Goal: Task Accomplishment & Management: Manage account settings

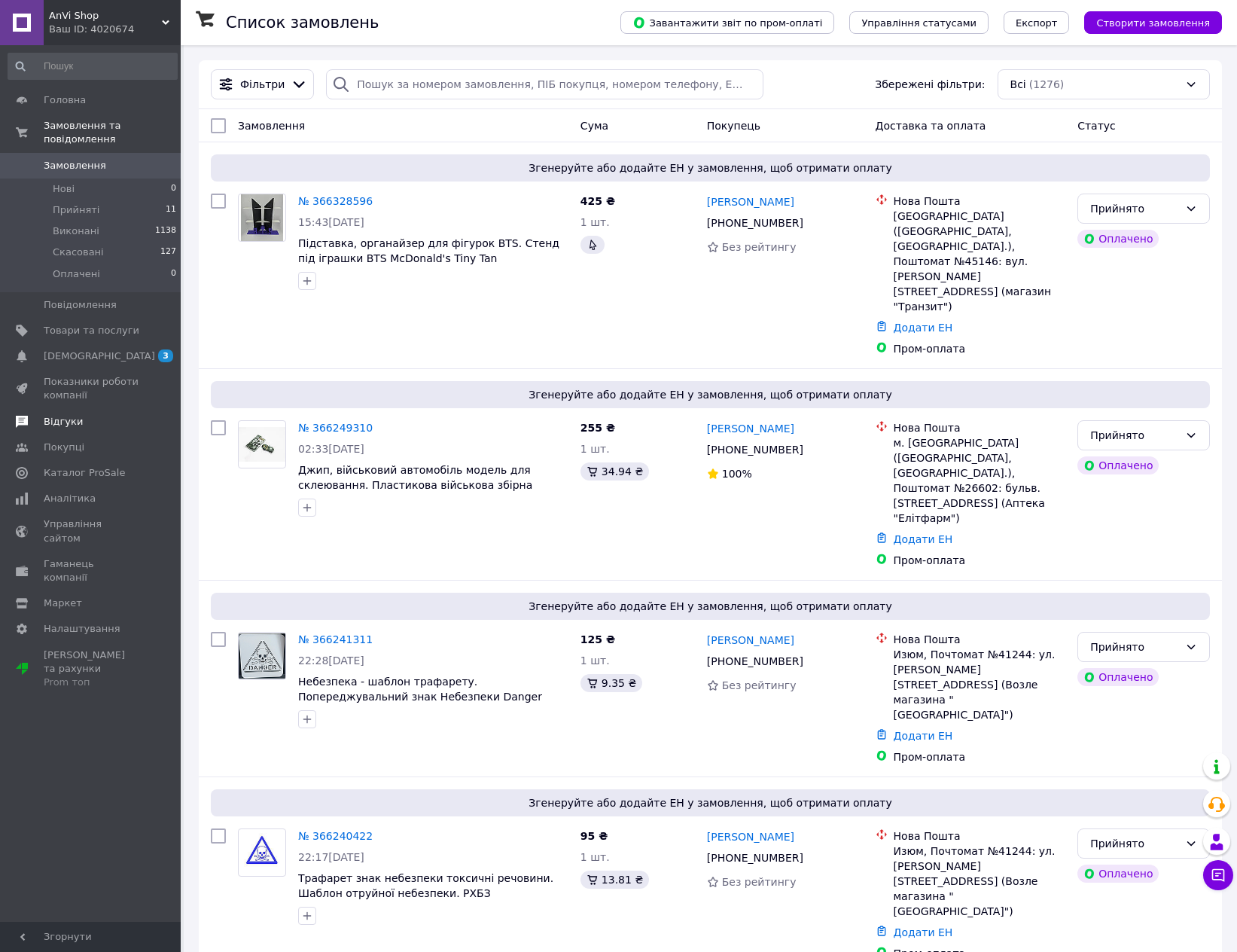
click at [71, 415] on span "Відгуки" at bounding box center [63, 422] width 39 height 14
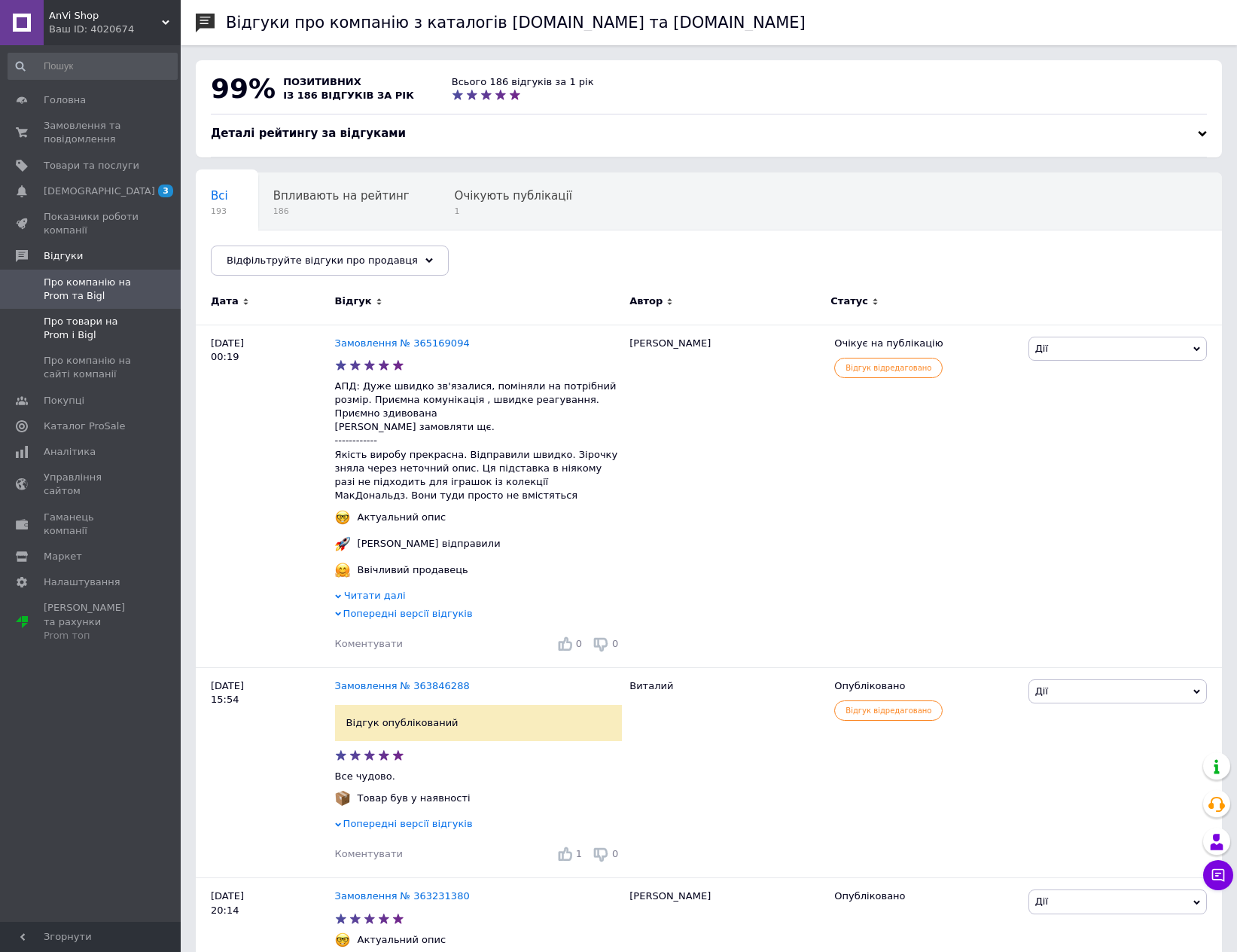
click at [97, 332] on span "Про товари на Prom і Bigl" at bounding box center [92, 328] width 96 height 27
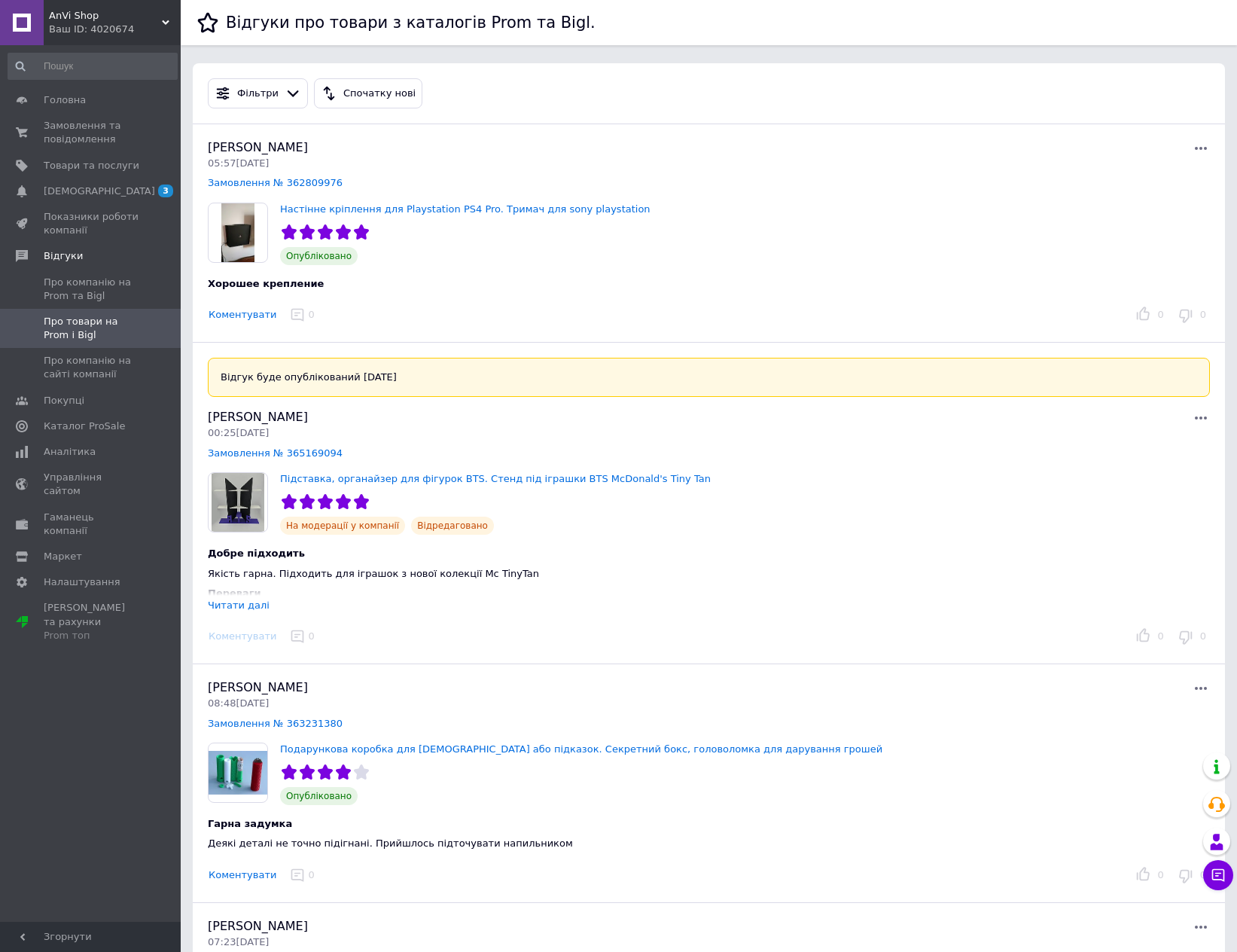
click at [244, 606] on div "Читати далі" at bounding box center [239, 605] width 62 height 11
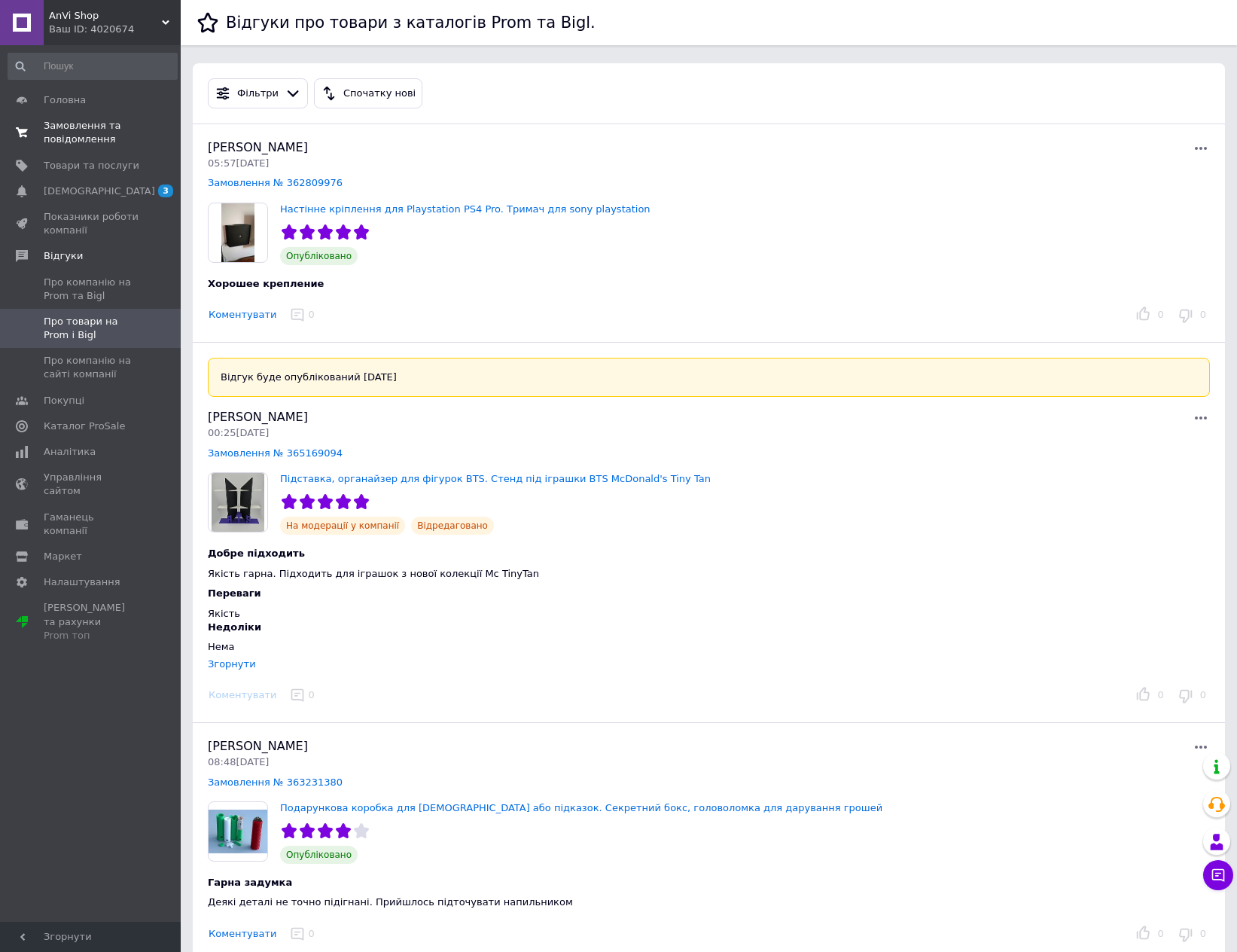
click at [88, 133] on span "Замовлення та повідомлення" at bounding box center [92, 132] width 96 height 27
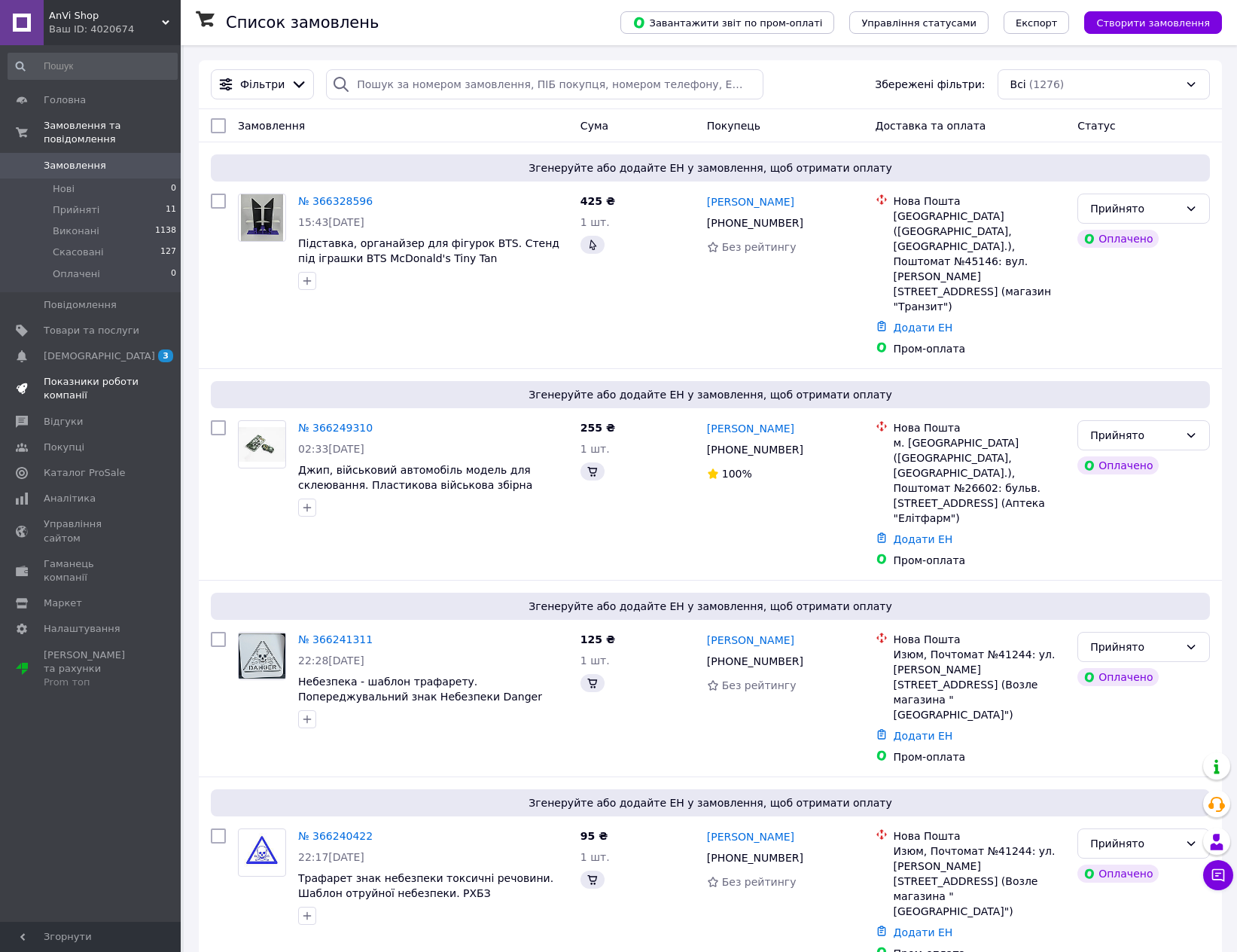
click at [72, 380] on span "Показники роботи компанії" at bounding box center [92, 388] width 96 height 27
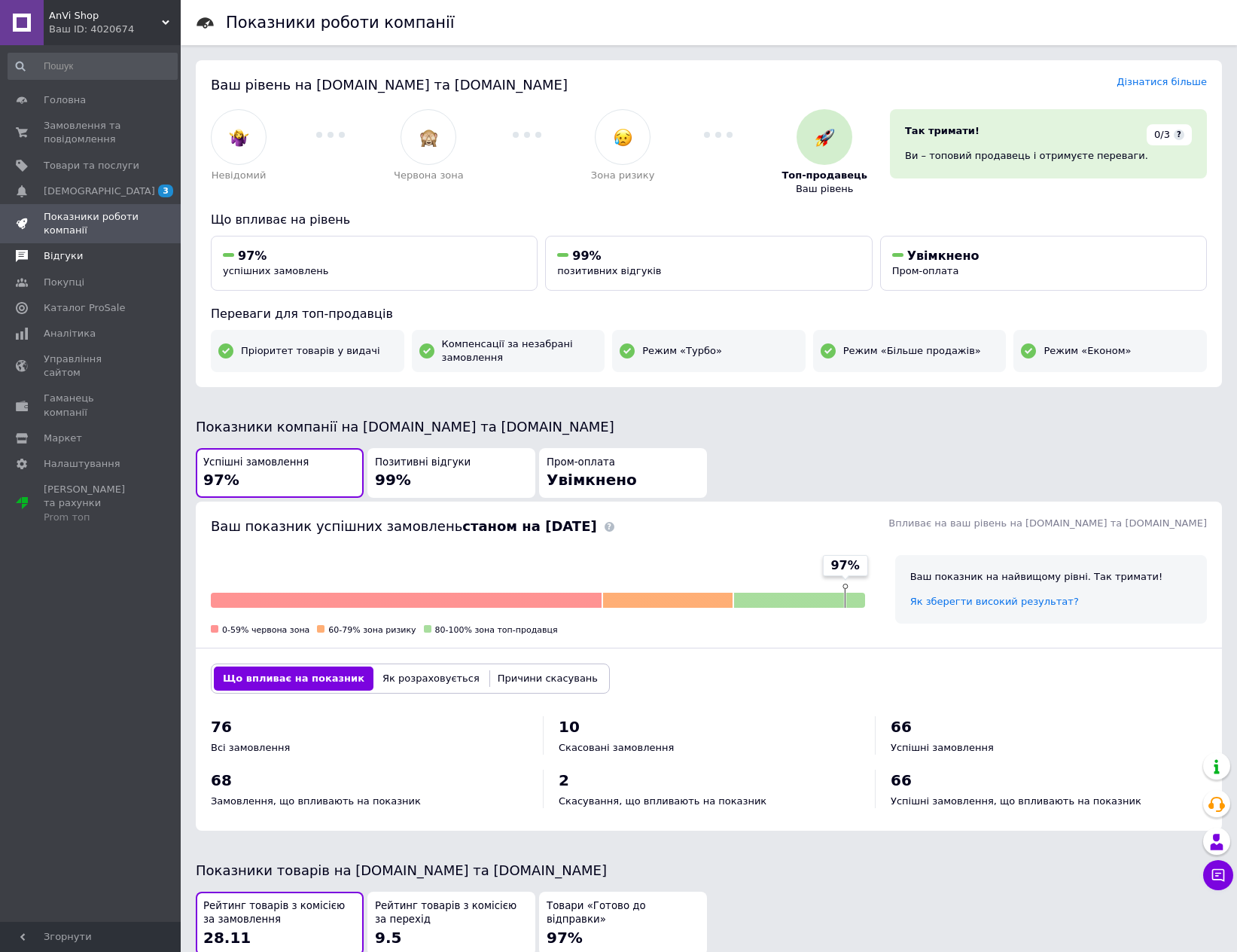
click at [63, 263] on link "Відгуки" at bounding box center [93, 257] width 185 height 26
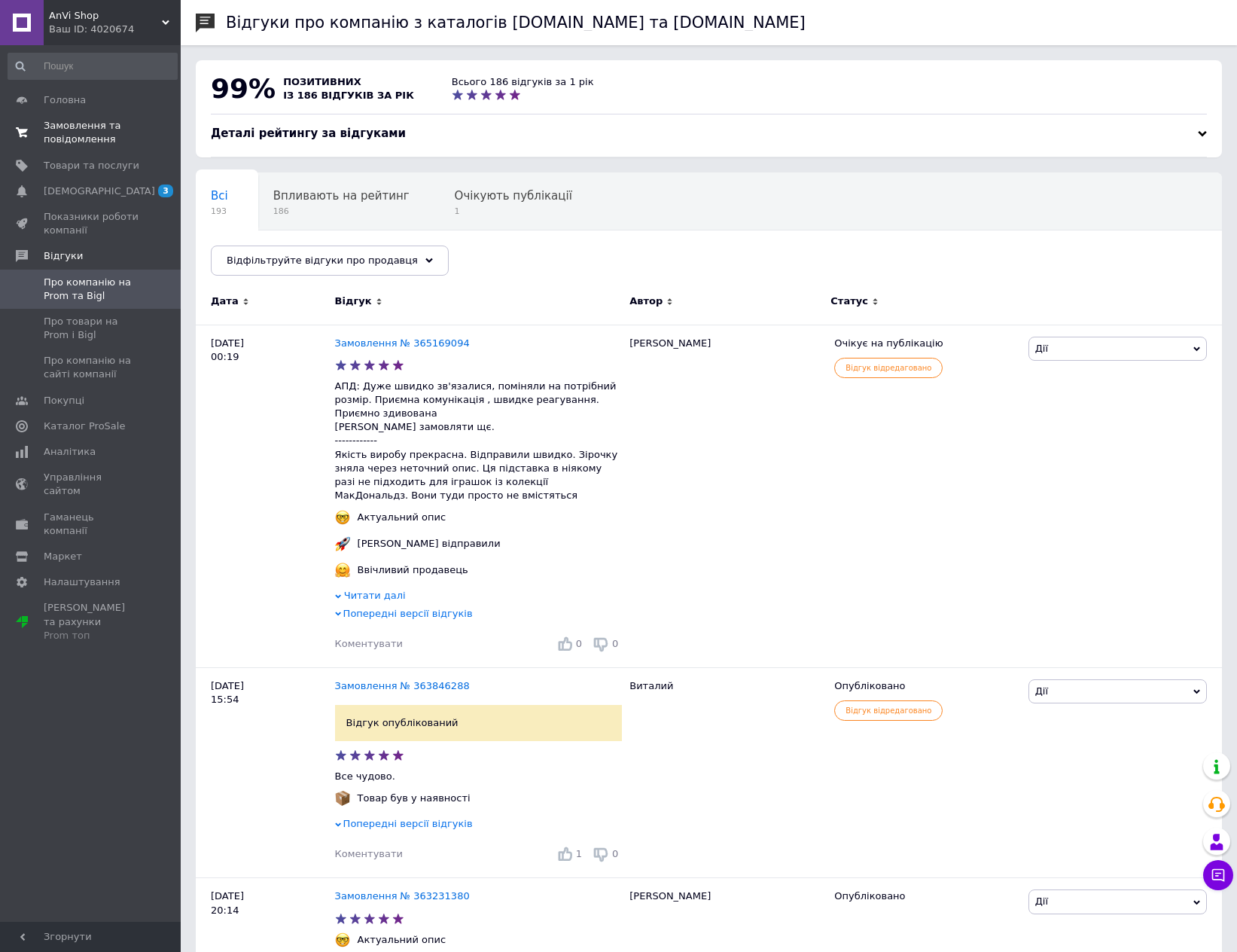
click at [72, 137] on span "Замовлення та повідомлення" at bounding box center [92, 132] width 96 height 27
